Goal: Task Accomplishment & Management: Use online tool/utility

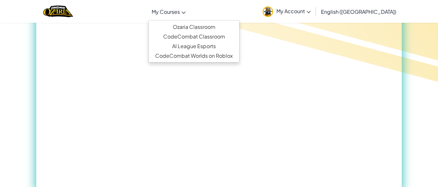
click at [180, 13] on span "My Courses" at bounding box center [166, 11] width 28 height 7
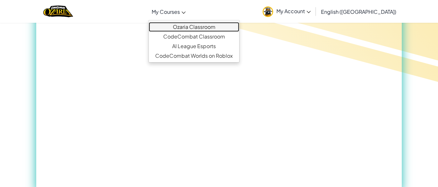
click at [228, 28] on link "Ozaria Classroom" at bounding box center [194, 27] width 90 height 10
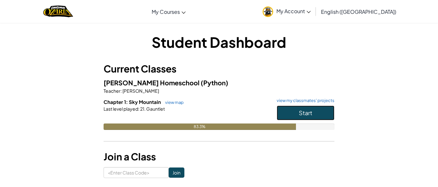
click at [317, 114] on button "Start" at bounding box center [306, 112] width 58 height 15
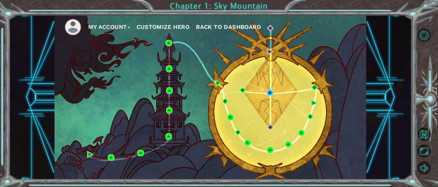
click at [272, 92] on img at bounding box center [270, 92] width 6 height 6
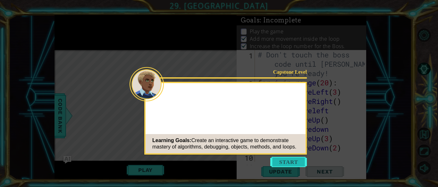
click at [294, 159] on button "Start" at bounding box center [288, 162] width 37 height 10
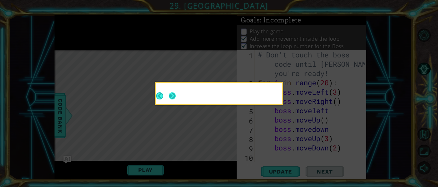
click at [175, 97] on button "Next" at bounding box center [172, 96] width 8 height 8
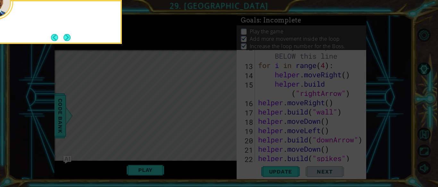
scroll to position [295, 0]
click at [70, 36] on button "Next" at bounding box center [66, 37] width 7 height 7
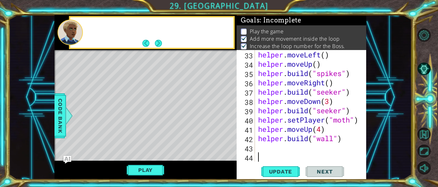
scroll to position [344, 0]
click at [160, 44] on button "Next" at bounding box center [158, 43] width 8 height 8
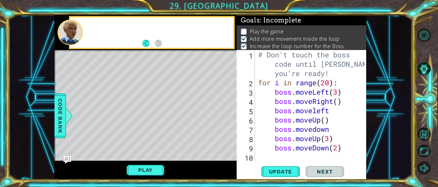
scroll to position [0, 0]
click at [147, 45] on button "Back" at bounding box center [148, 43] width 13 height 7
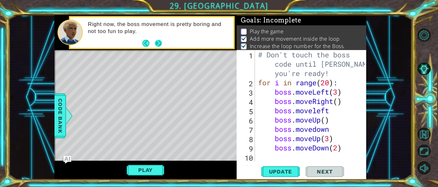
click at [160, 45] on button "Next" at bounding box center [158, 43] width 10 height 10
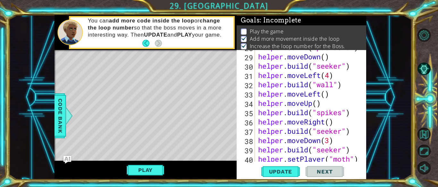
scroll to position [344, 0]
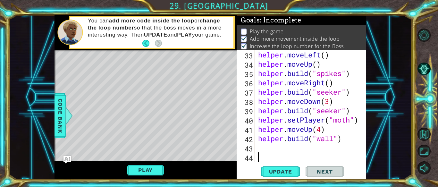
click at [259, 149] on div "helper . moveLeft ( ) helper . moveUp ( ) helper . build ( "spikes" ) helper . …" at bounding box center [312, 115] width 111 height 130
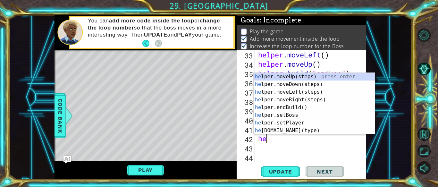
type textarea "h"
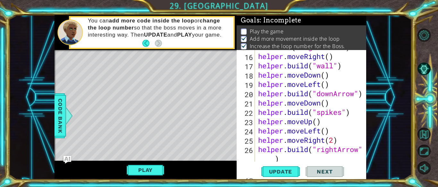
scroll to position [170, 0]
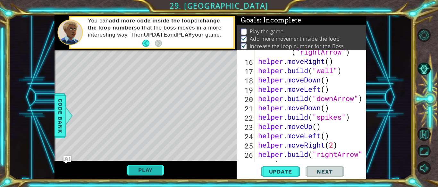
click at [136, 176] on button "Play" at bounding box center [146, 170] width 38 height 12
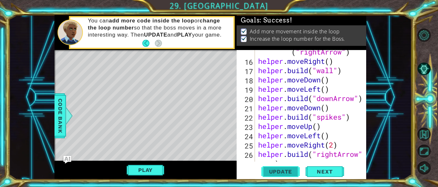
click at [289, 175] on button "Update" at bounding box center [280, 171] width 38 height 13
click at [143, 171] on button "Play" at bounding box center [146, 170] width 38 height 12
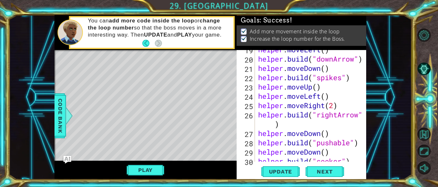
click at [288, 128] on div "helper . moveLeft ( ) helper . build ( "downArrow" ) helper . moveDown ( ) help…" at bounding box center [312, 110] width 111 height 130
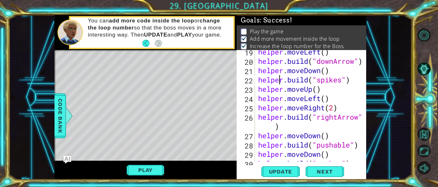
scroll to position [0, 3]
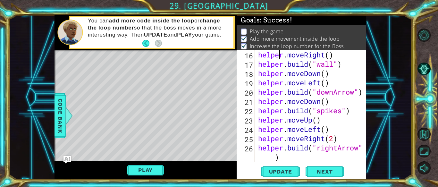
type textarea "# Build your Helper items BELOW this line"
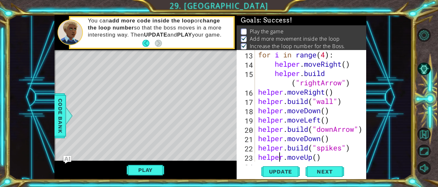
scroll to position [149, 0]
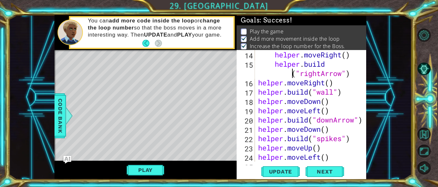
type textarea "# Build your Helper items BELOW this line"
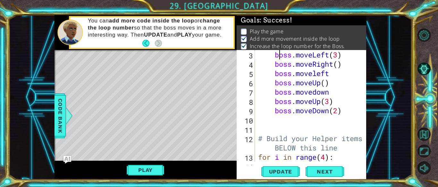
scroll to position [37, 0]
type textarea "boss.moveDown(2)"
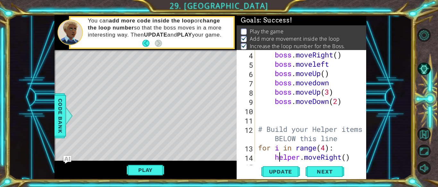
scroll to position [46, 0]
type textarea "# Build your Helper items BELOW this line"
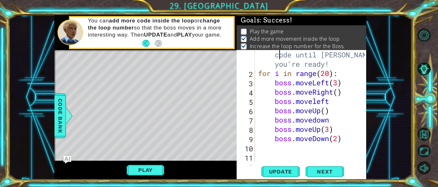
scroll to position [0, 0]
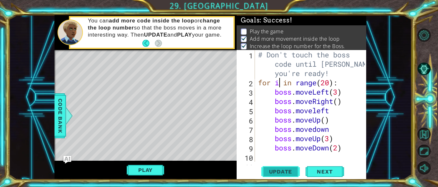
click at [275, 171] on span "Update" at bounding box center [281, 171] width 36 height 6
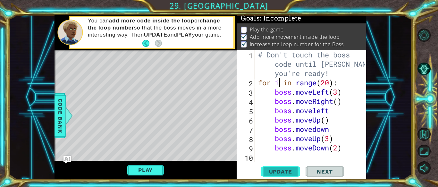
scroll to position [2, 0]
type textarea "boss.moveDown(2)"
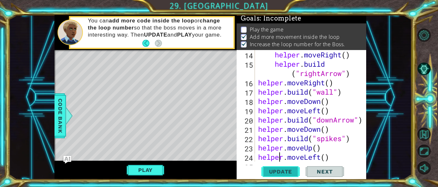
scroll to position [177, 0]
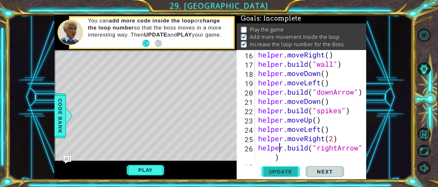
type textarea "helper.moveRight(2)"
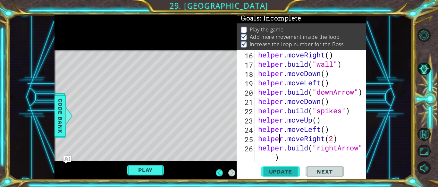
scroll to position [3, 0]
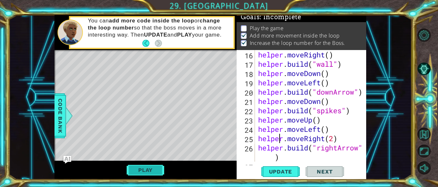
click at [142, 170] on button "Play" at bounding box center [146, 170] width 38 height 12
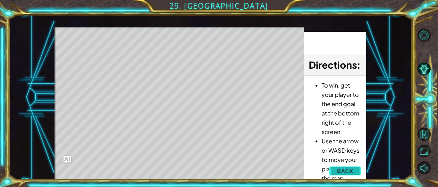
click at [354, 172] on button "Back" at bounding box center [345, 170] width 32 height 13
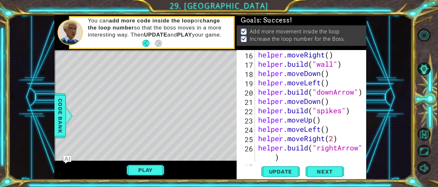
scroll to position [0, 0]
click at [284, 177] on button "Update" at bounding box center [280, 171] width 38 height 13
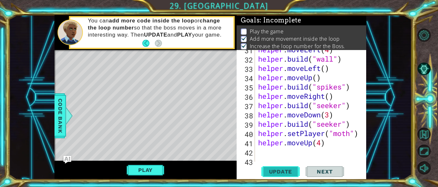
scroll to position [344, 0]
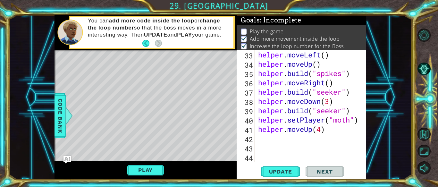
click at [261, 139] on div "helper . moveLeft ( ) helper . moveUp ( ) helper . build ( "spikes" ) helper . …" at bounding box center [312, 115] width 111 height 130
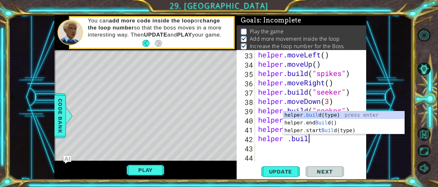
scroll to position [0, 2]
type textarea "[DOMAIN_NAME]("wall")"
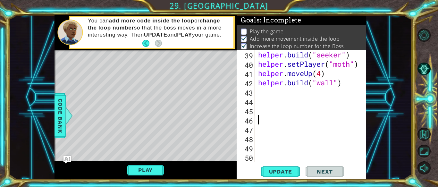
scroll to position [400, 0]
type textarea "[DOMAIN_NAME]("pushable")"
click at [283, 176] on button "Update" at bounding box center [280, 171] width 38 height 13
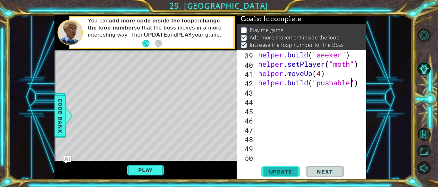
scroll to position [2, 0]
click at [137, 176] on button "Play" at bounding box center [146, 170] width 38 height 12
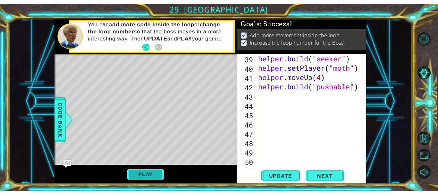
scroll to position [0, 0]
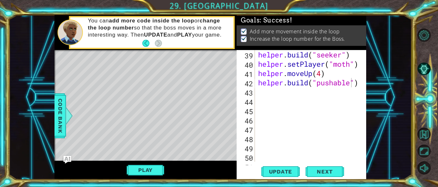
click at [258, 90] on div "helper . build ( "seeker" ) helper . setPlayer ( "moth" ) helper . moveUp ( 4 )…" at bounding box center [312, 115] width 111 height 130
click at [281, 169] on span "Update" at bounding box center [281, 171] width 36 height 6
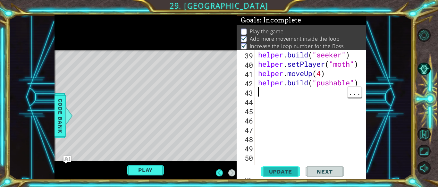
scroll to position [400, 0]
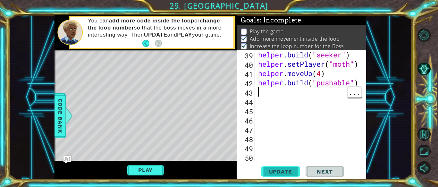
type textarea "[DOMAIN_NAME]("pushable")"
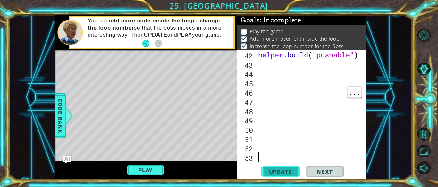
scroll to position [428, 0]
click at [144, 170] on button "Play" at bounding box center [146, 170] width 38 height 12
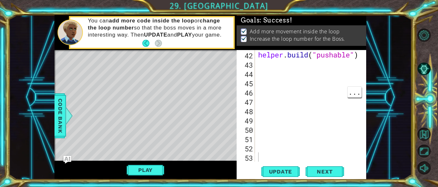
click at [264, 63] on div "helper . build ( "pushable" )" at bounding box center [312, 115] width 111 height 130
click at [282, 168] on span "Update" at bounding box center [281, 171] width 36 height 6
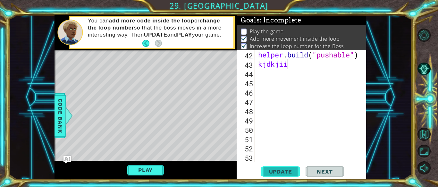
scroll to position [0, 0]
type textarea "k"
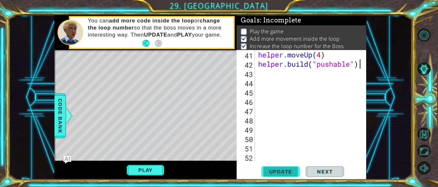
scroll to position [0, 4]
type textarea "[DOMAIN_NAME]("pushable")"
type textarea "helper.moveUp(4)"
click at [149, 170] on button "Play" at bounding box center [146, 170] width 38 height 12
